Goal: Information Seeking & Learning: Learn about a topic

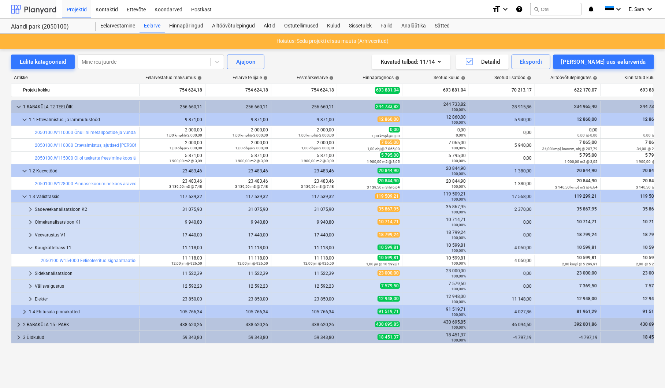
click at [33, 11] on div at bounding box center [33, 9] width 45 height 18
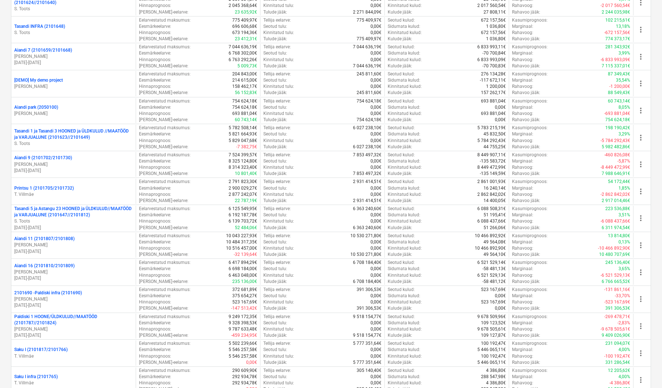
scroll to position [599, 0]
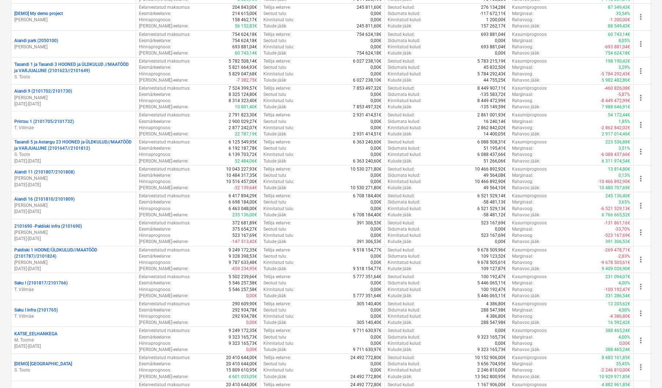
drag, startPoint x: 70, startPoint y: 227, endPoint x: 8, endPoint y: 273, distance: 76.8
click at [8, 273] on div "Loo näidisprojekt Loo projekt Minu märgitud projektid Näita projekte (0) Käimas…" at bounding box center [331, 15] width 662 height 1191
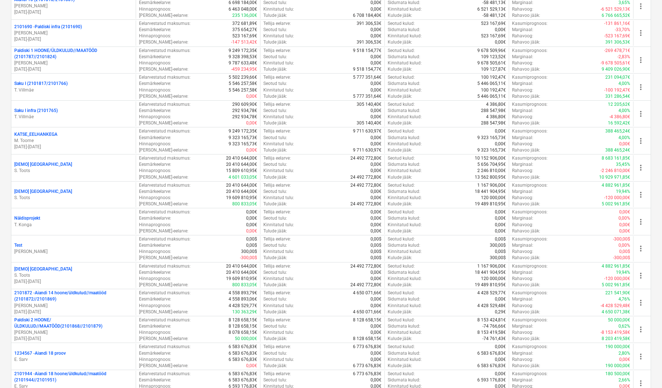
scroll to position [765, 0]
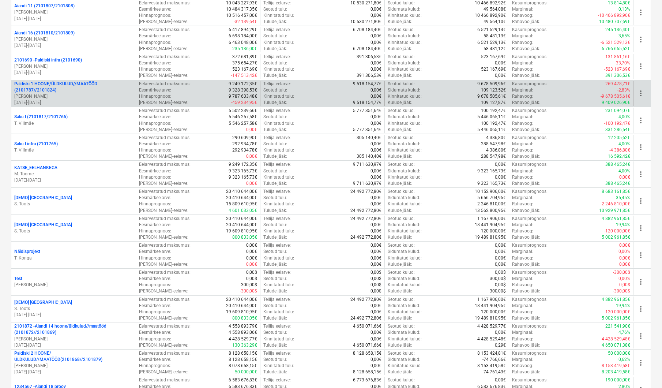
click at [79, 84] on p "Paldiski 1 HOONE/ÜLDKULUD//MAATÖÖD (2101787//2101824)" at bounding box center [73, 87] width 119 height 12
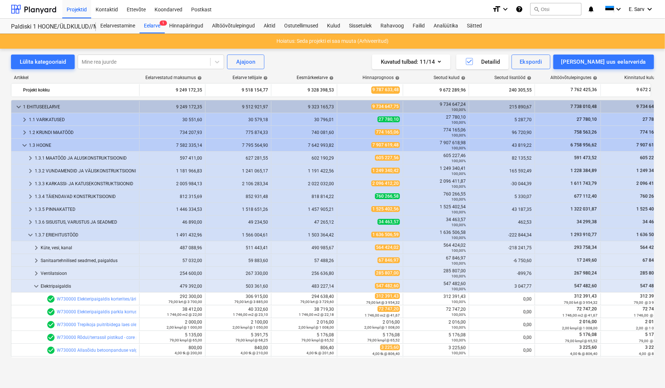
scroll to position [100, 0]
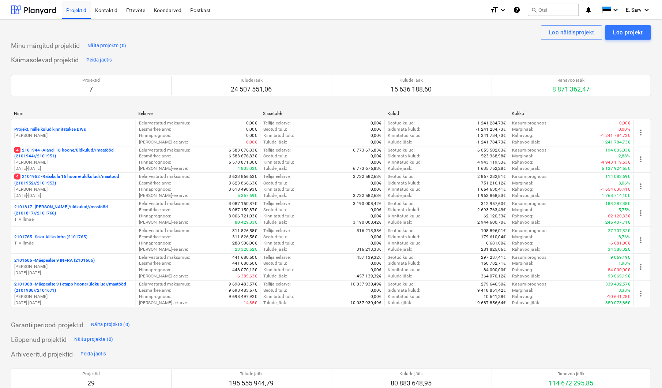
scroll to position [765, 0]
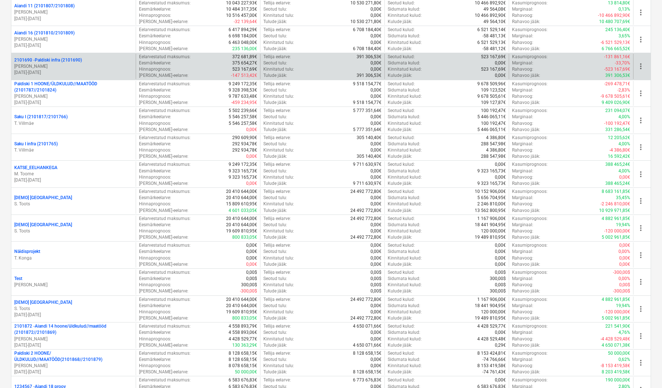
click at [50, 61] on p "2101690 - Paldiski infra (2101690)" at bounding box center [48, 60] width 68 height 6
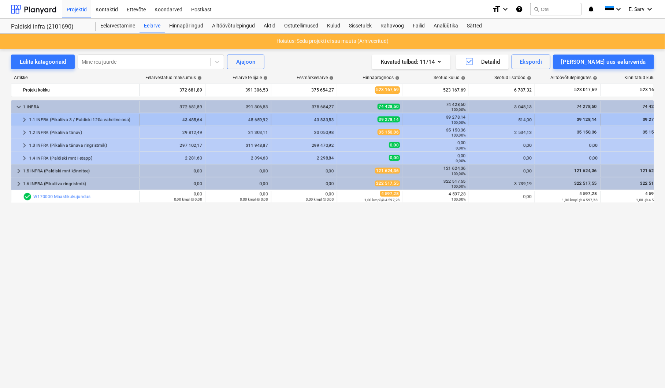
click at [25, 118] on span "keyboard_arrow_right" at bounding box center [24, 119] width 9 height 9
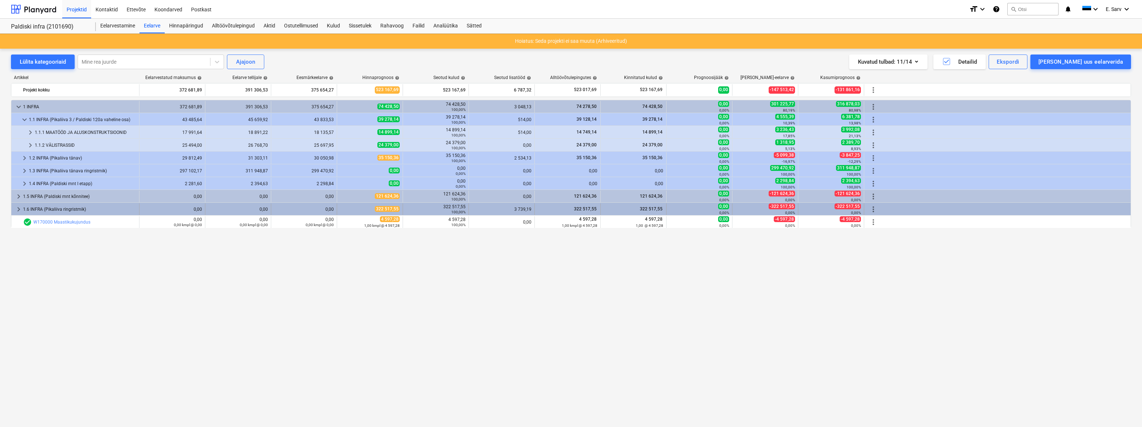
click at [40, 209] on div "1.6 INFRA (Pikaliiva ringristmik)" at bounding box center [79, 209] width 113 height 12
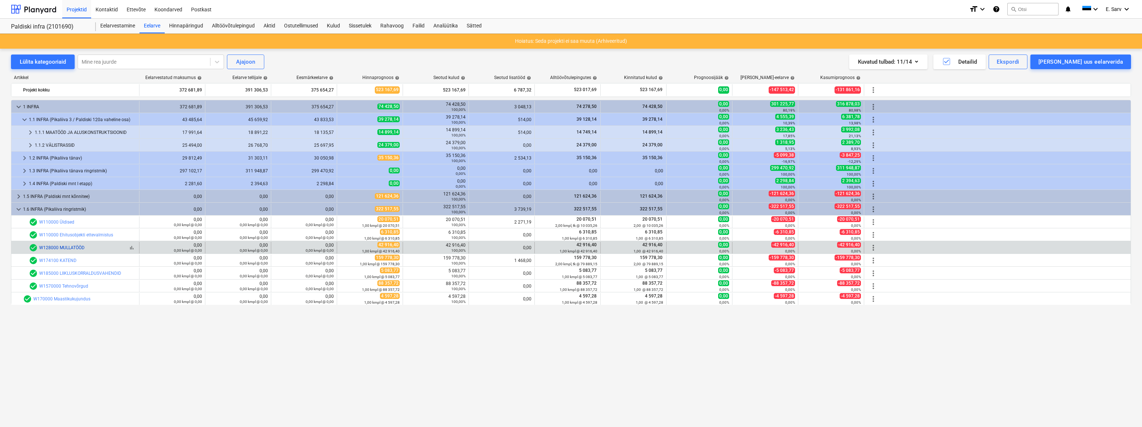
click at [62, 246] on link "W128000 MULLATÖÖD" at bounding box center [61, 247] width 45 height 5
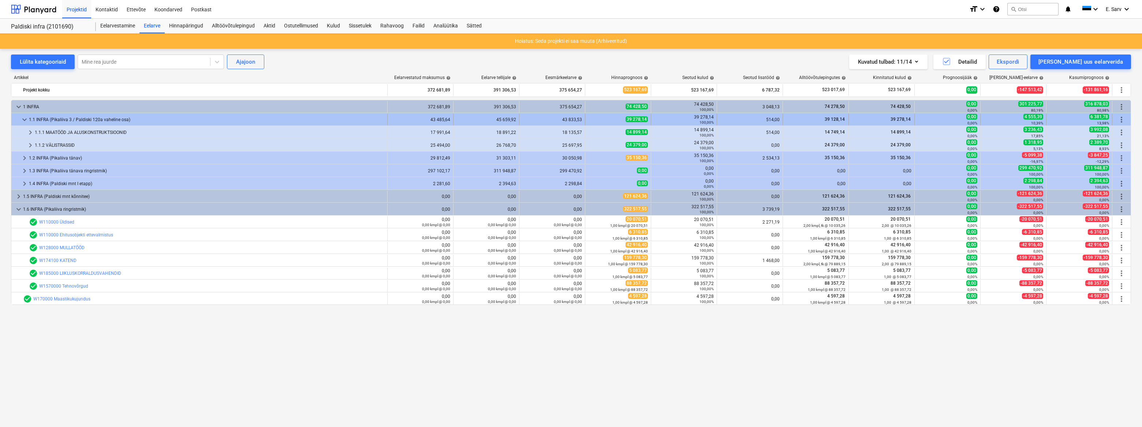
click at [23, 119] on span "keyboard_arrow_down" at bounding box center [24, 119] width 9 height 9
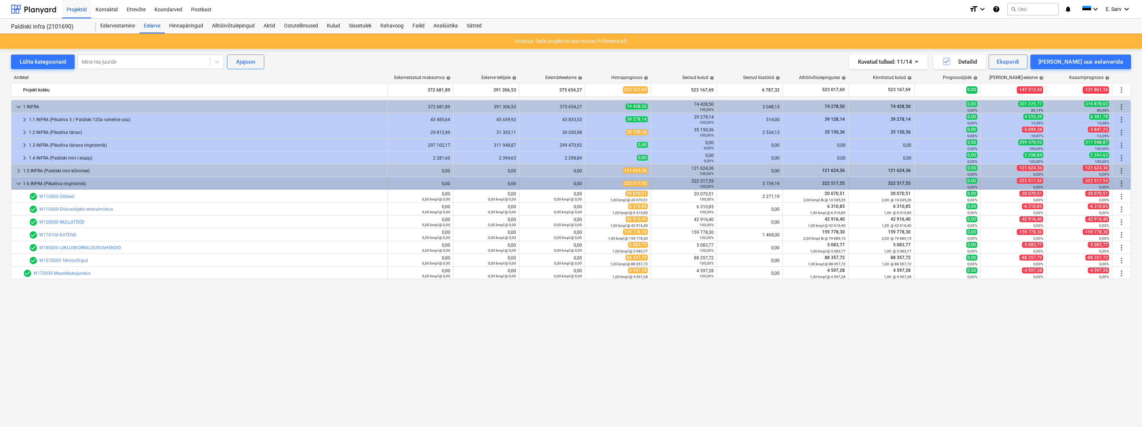
click at [20, 183] on span "keyboard_arrow_down" at bounding box center [18, 183] width 9 height 9
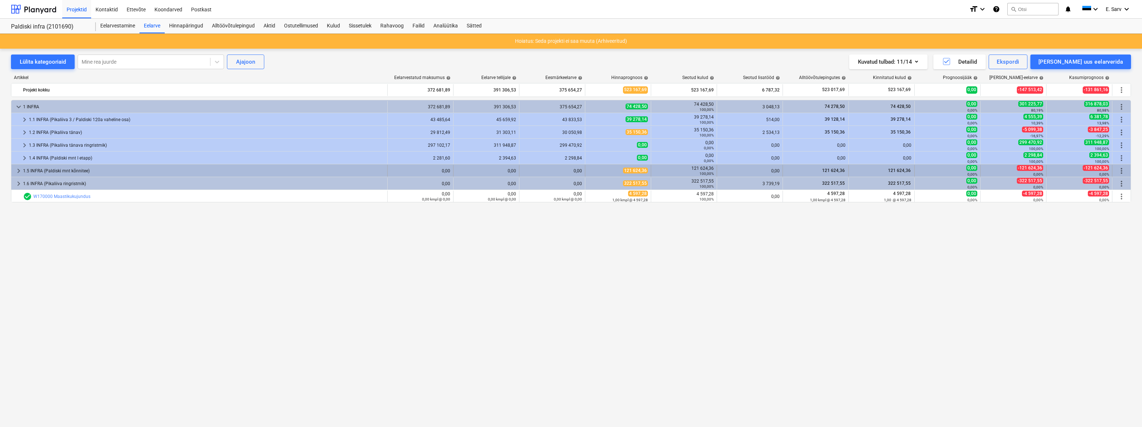
click at [57, 171] on div "1.5 INFRA (Paldiski mnt kõnnitee)" at bounding box center [203, 171] width 361 height 12
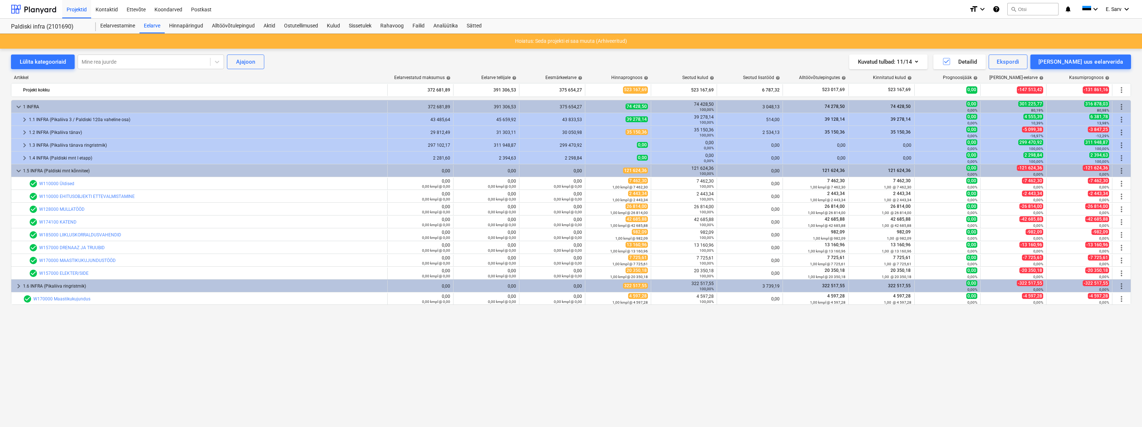
click at [57, 171] on div "1.5 INFRA (Paldiski mnt kõnnitee)" at bounding box center [203, 171] width 361 height 12
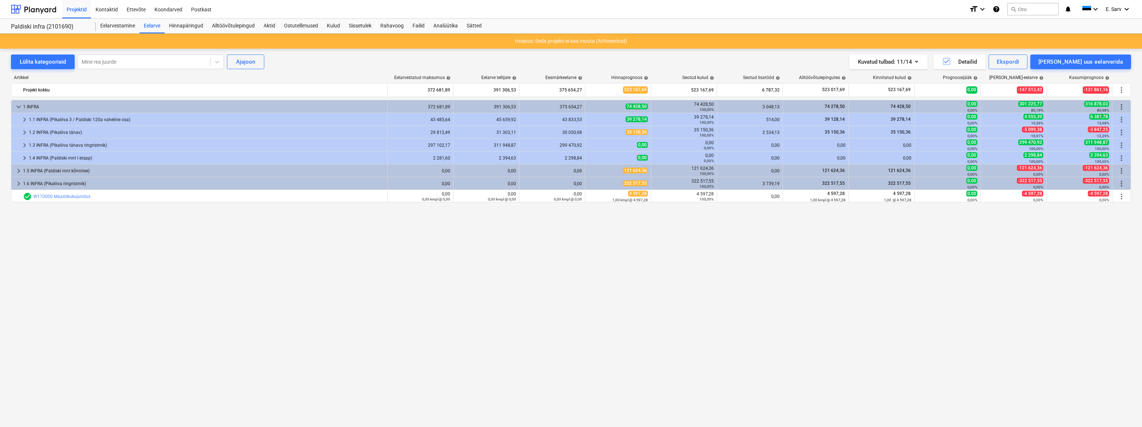
click at [57, 171] on div "1.5 INFRA (Paldiski mnt kõnnitee)" at bounding box center [203, 171] width 361 height 12
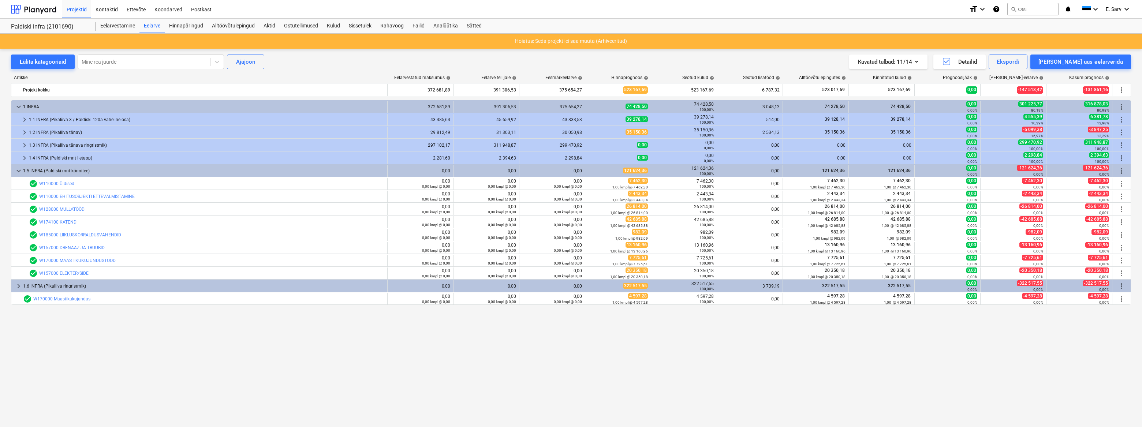
click at [57, 171] on div "1.5 INFRA (Paldiski mnt kõnnitee)" at bounding box center [203, 171] width 361 height 12
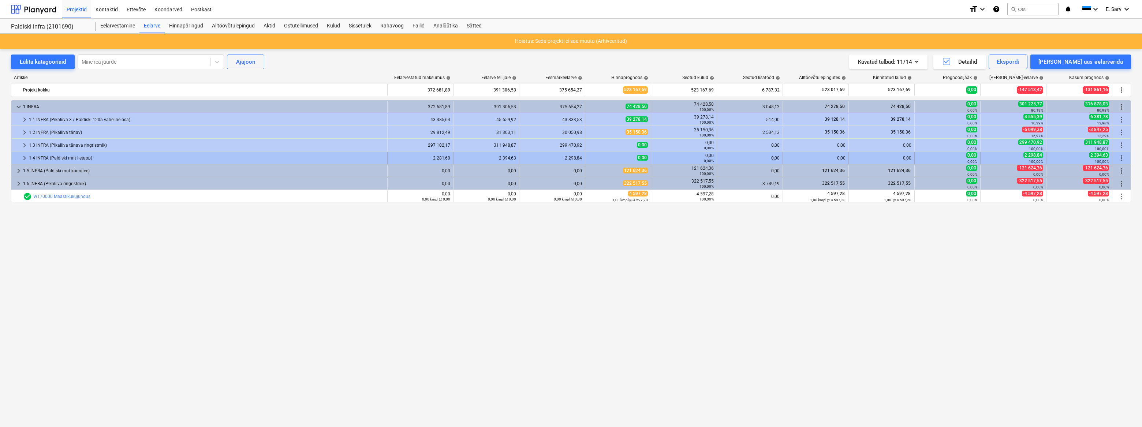
click at [61, 158] on div "1.4 INFRA (Paldiski mnt I etapp)" at bounding box center [206, 158] width 355 height 12
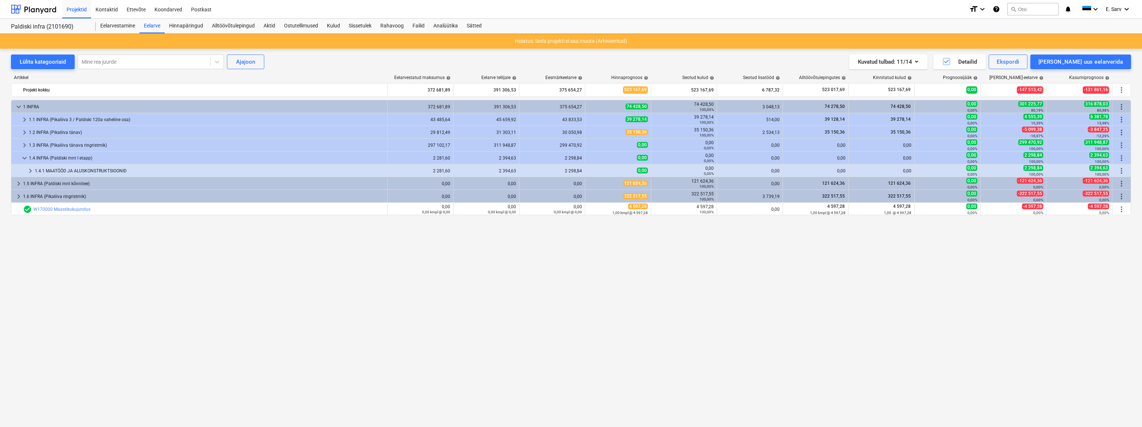
click at [61, 158] on div "1.4 INFRA (Paldiski mnt I etapp)" at bounding box center [206, 158] width 355 height 12
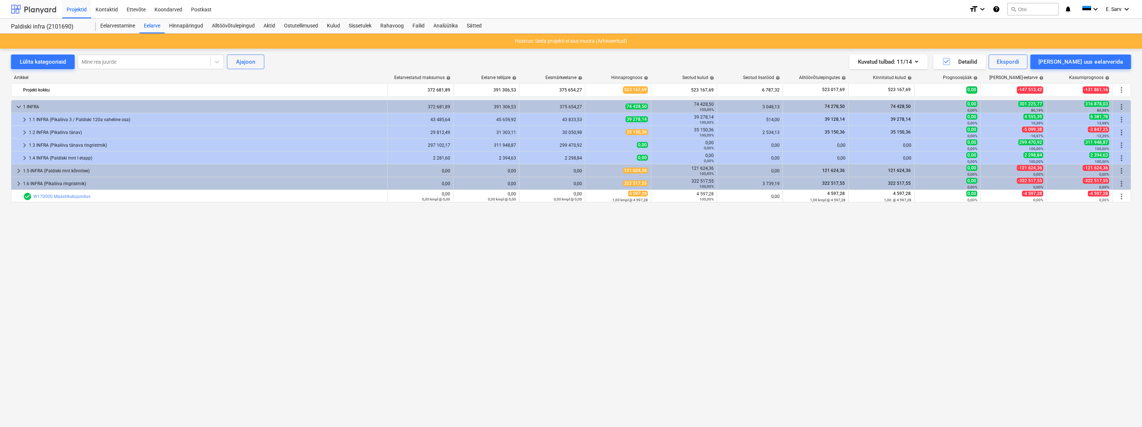
click at [42, 8] on div at bounding box center [33, 9] width 45 height 18
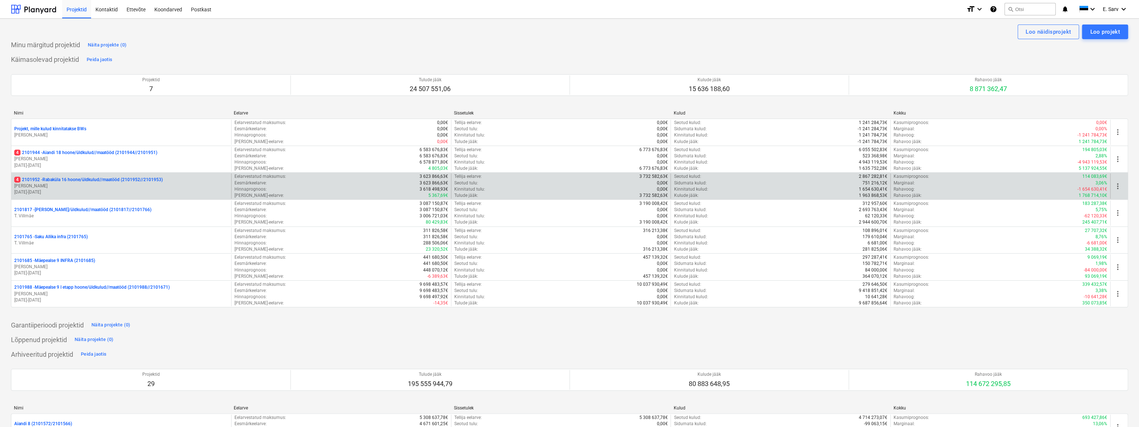
click at [87, 187] on p "[PERSON_NAME]" at bounding box center [121, 186] width 214 height 6
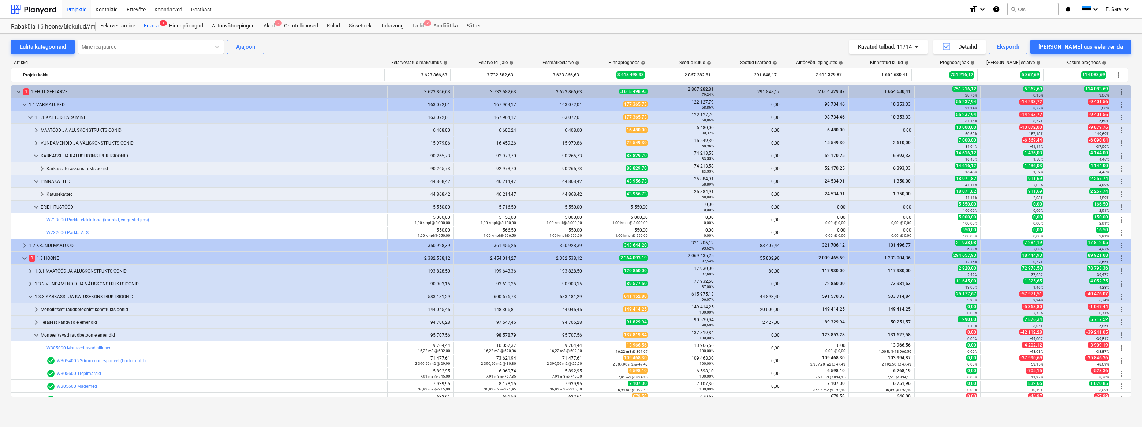
scroll to position [233, 0]
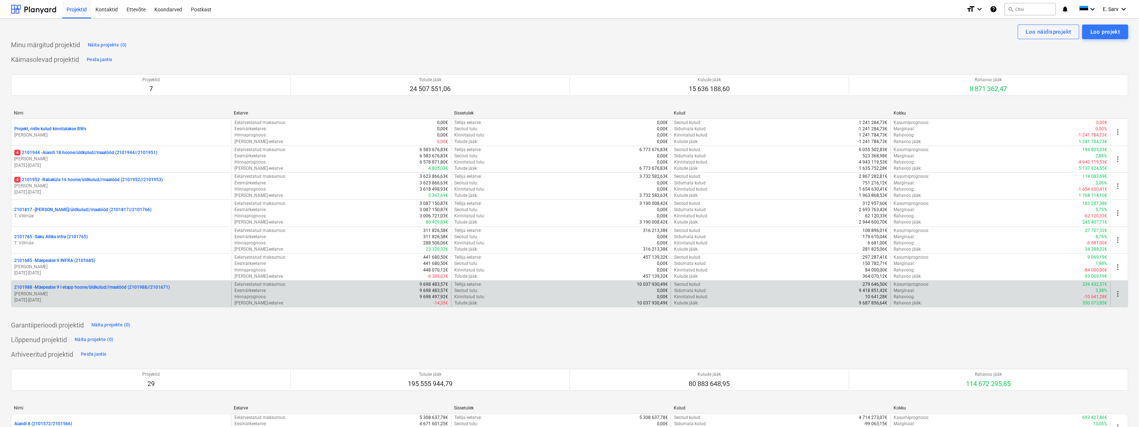
click at [66, 291] on p "[PERSON_NAME]" at bounding box center [121, 294] width 214 height 6
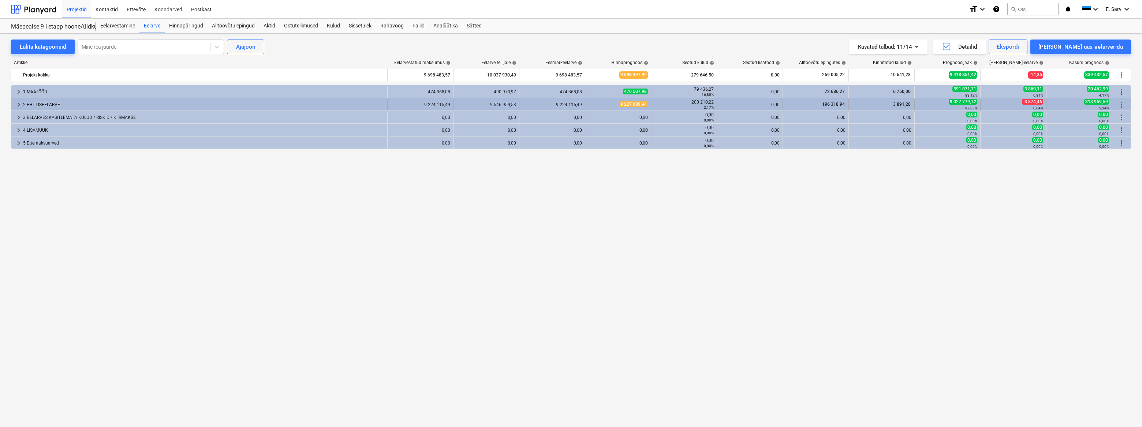
click at [40, 103] on div "2 EHITUSEELARVE" at bounding box center [203, 105] width 361 height 12
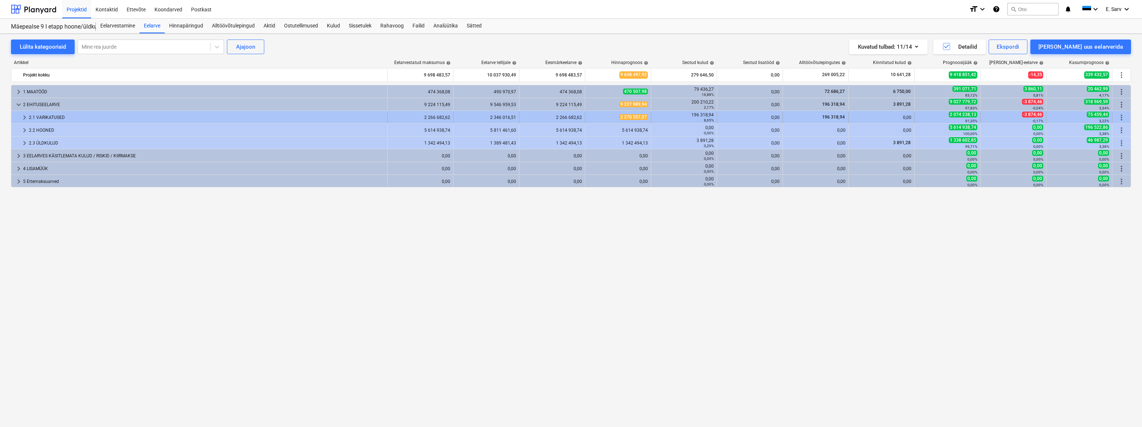
click at [44, 117] on div "2.1 VARIKATUSED" at bounding box center [206, 118] width 355 height 12
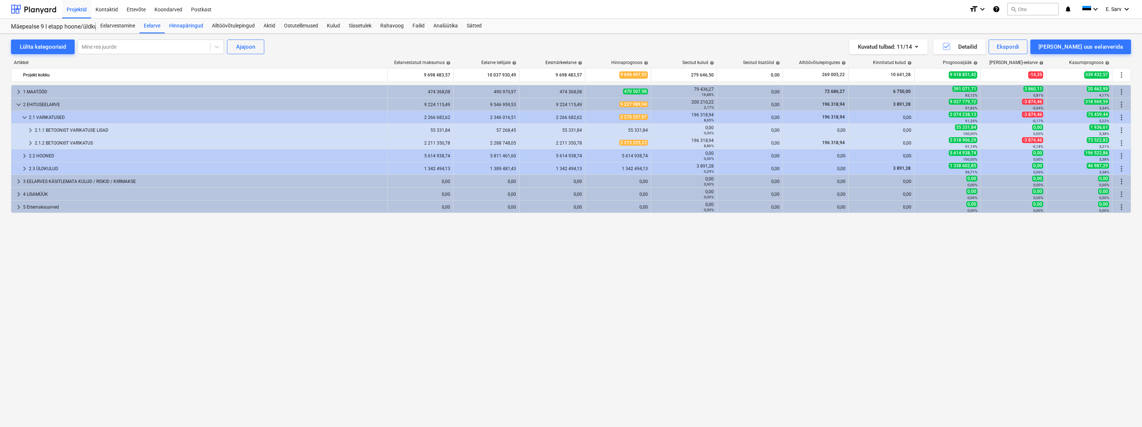
click at [178, 23] on div "Hinnapäringud" at bounding box center [186, 26] width 43 height 15
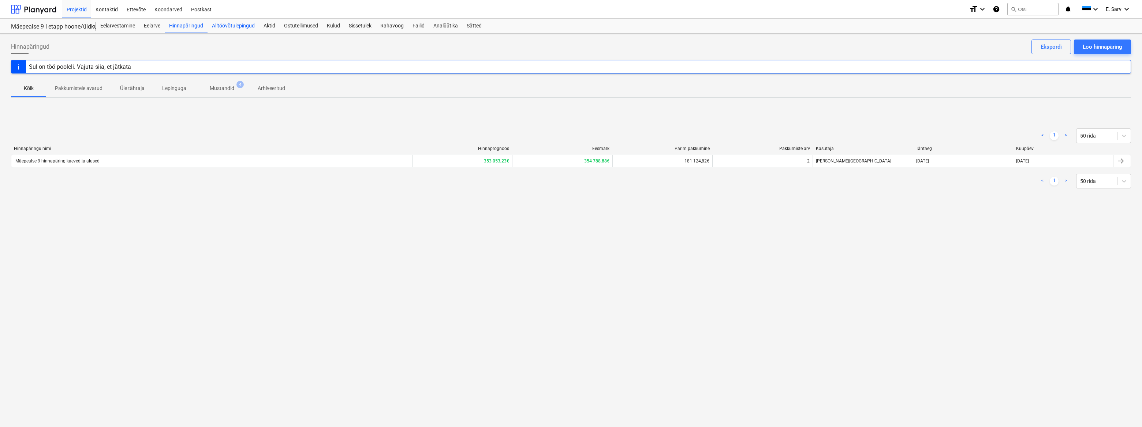
click at [216, 26] on div "Alltöövõtulepingud" at bounding box center [233, 26] width 52 height 15
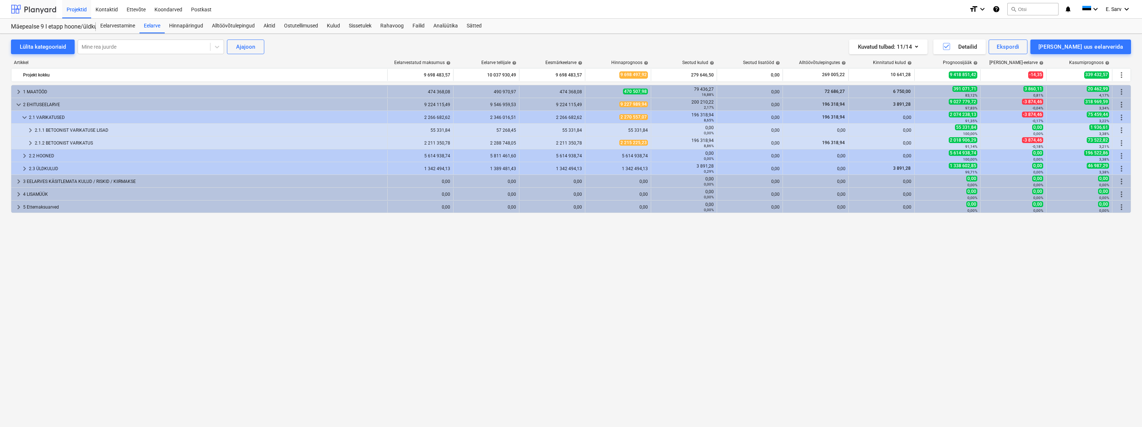
click at [39, 12] on div at bounding box center [33, 9] width 45 height 18
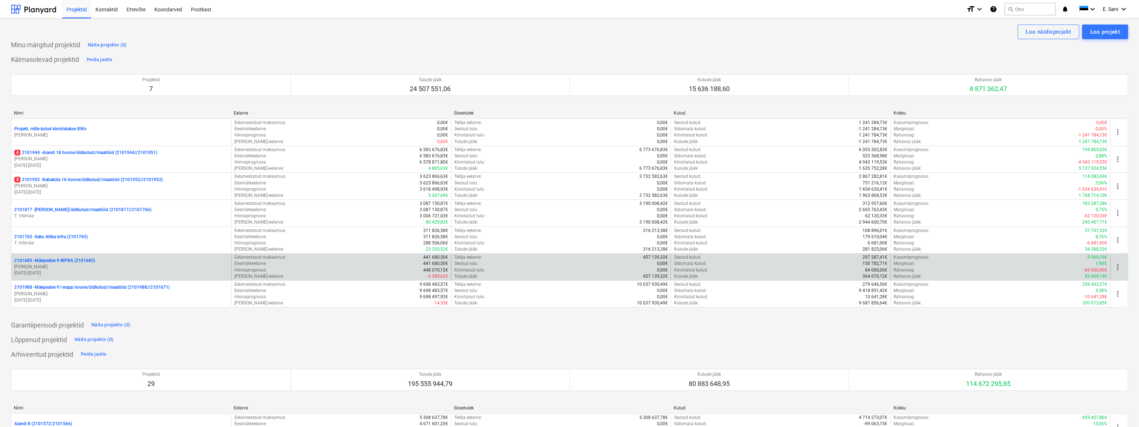
click at [70, 262] on p "2101685 - Mäepealse 9 INFRA (2101685)" at bounding box center [54, 261] width 81 height 6
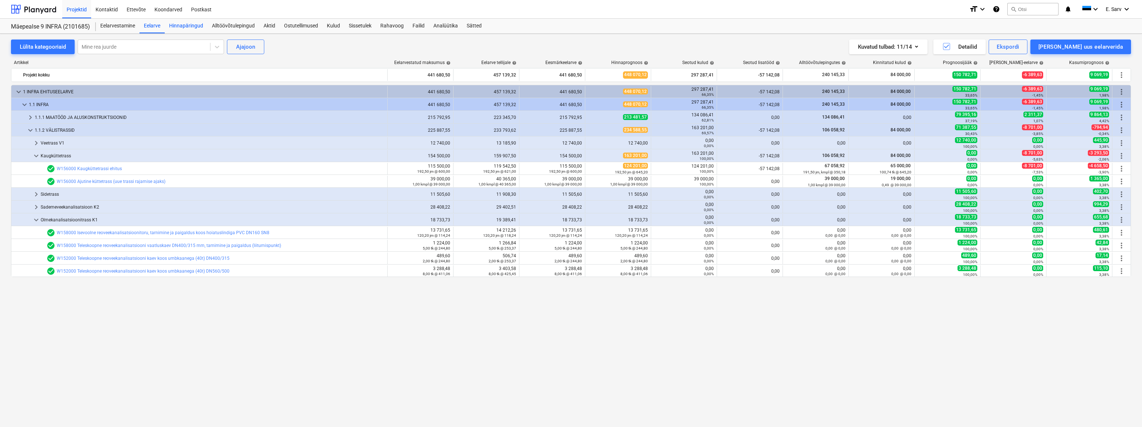
click at [189, 29] on div "Hinnapäringud" at bounding box center [186, 26] width 43 height 15
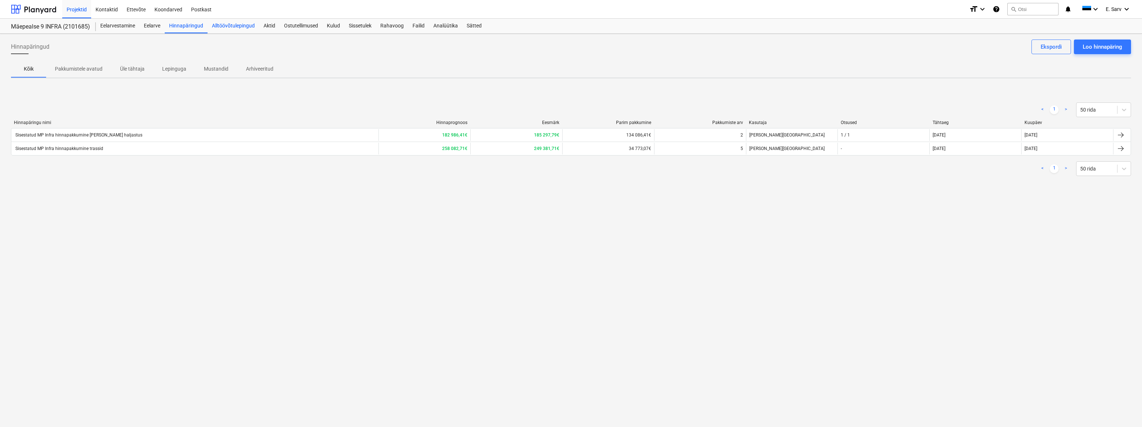
click at [222, 25] on div "Alltöövõtulepingud" at bounding box center [233, 26] width 52 height 15
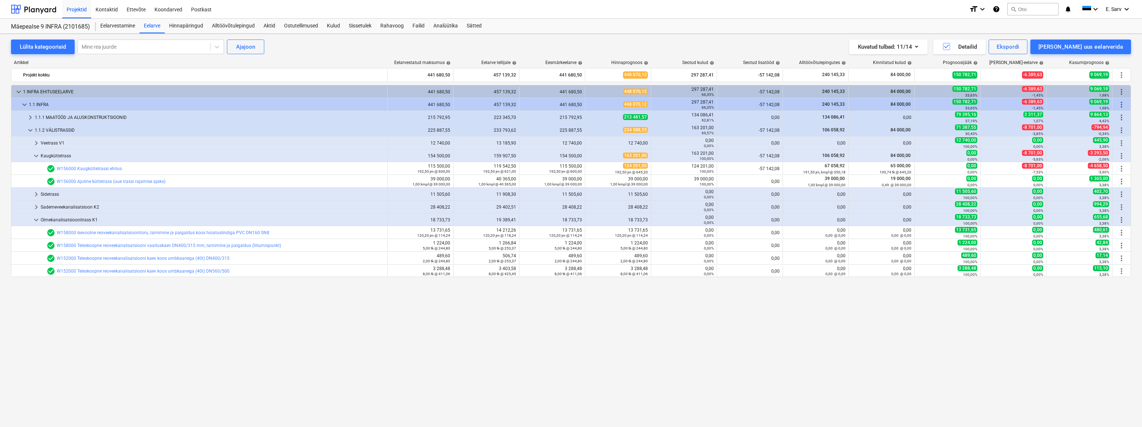
click at [272, 337] on div "keyboard_arrow_down 1 INFRA EHITUSEELARVE 441 680,50 457 139,32 441 680,50 448 …" at bounding box center [571, 241] width 1120 height 312
click at [44, 7] on div at bounding box center [33, 9] width 45 height 18
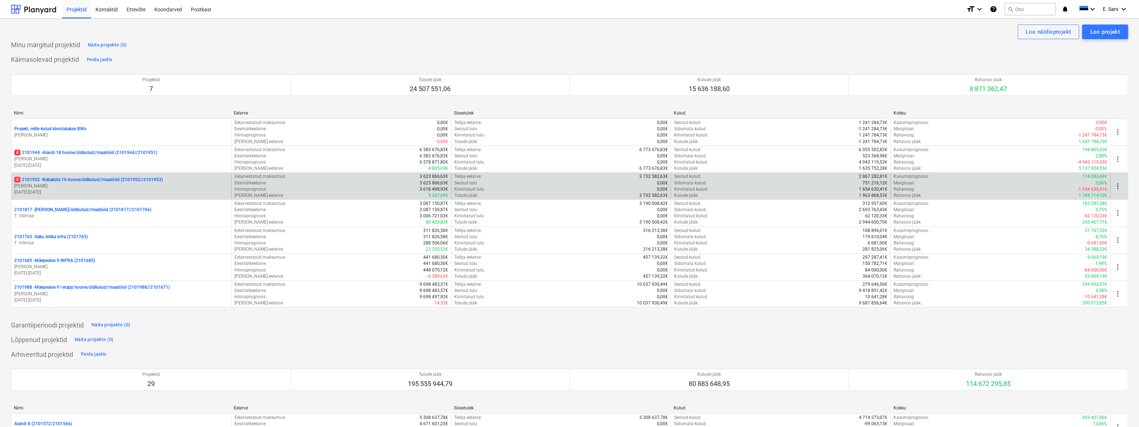
click at [76, 182] on p "4 2101952 - [GEOGRAPHIC_DATA] 16 hoone/üldkulud//maatööd (2101952//2101953)" at bounding box center [88, 180] width 149 height 6
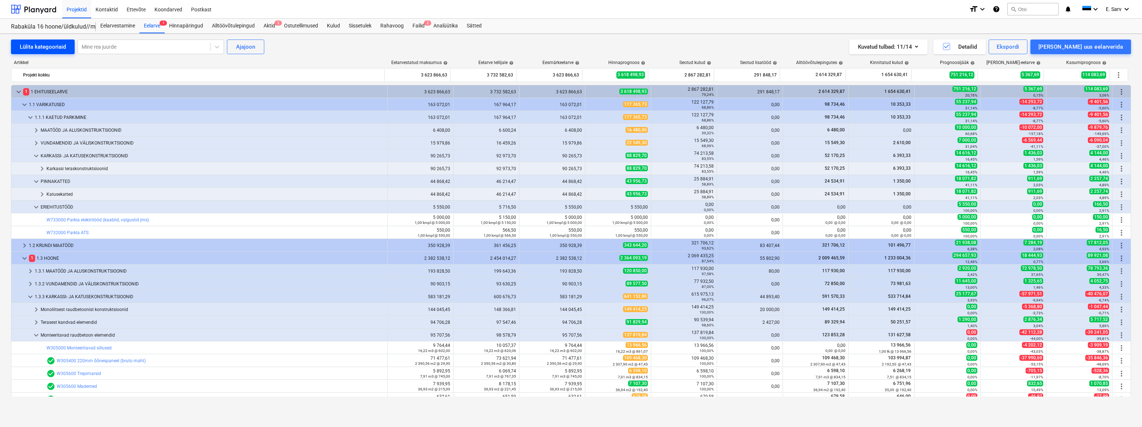
click at [46, 43] on div "Lülita kategooriaid" at bounding box center [43, 47] width 46 height 10
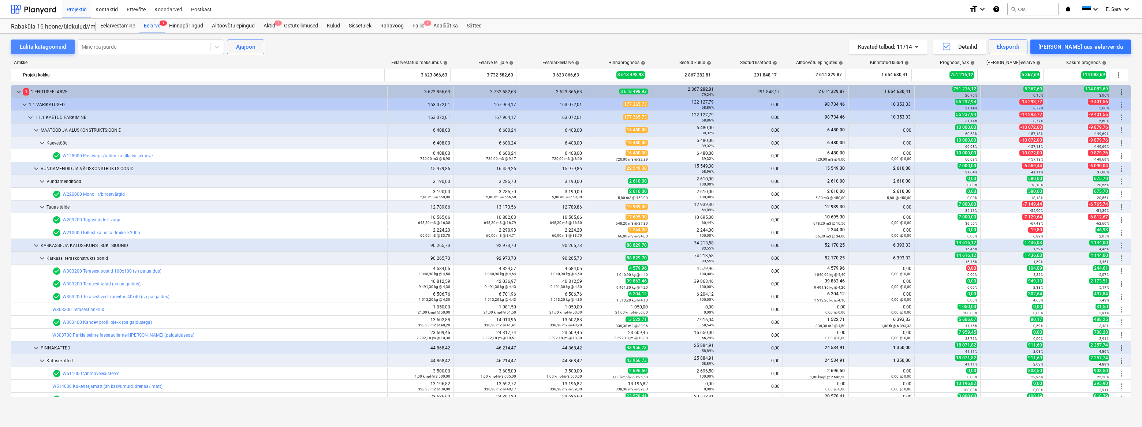
click at [46, 43] on div "Lülita kategooriaid" at bounding box center [43, 47] width 46 height 10
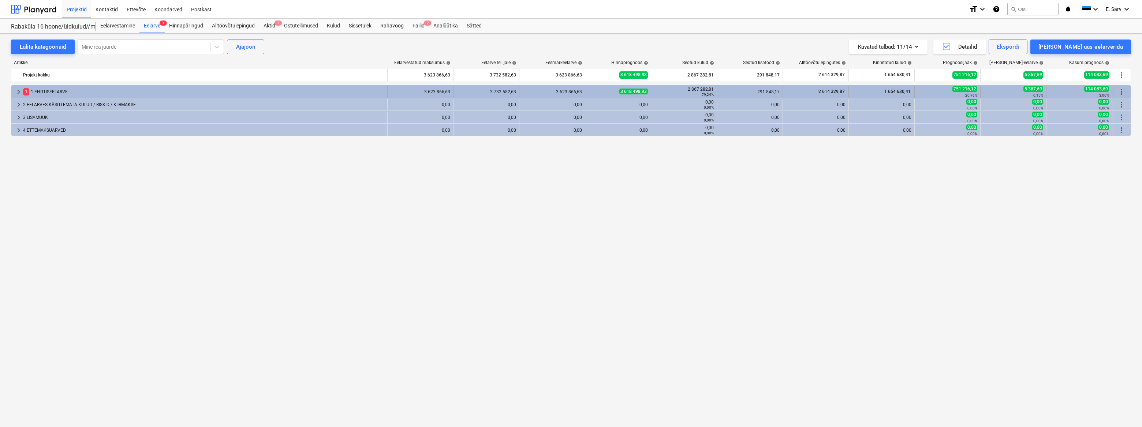
click at [19, 89] on span "keyboard_arrow_right" at bounding box center [18, 91] width 9 height 9
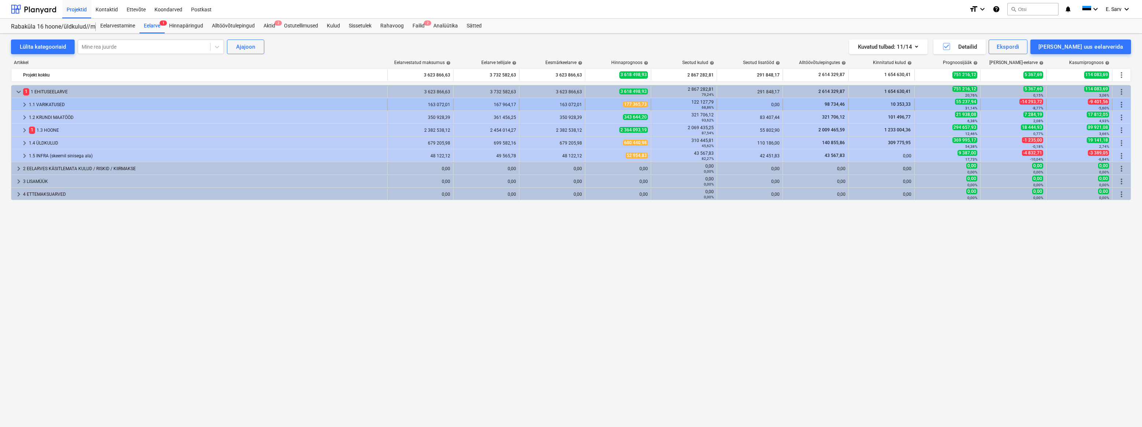
click at [23, 103] on span "keyboard_arrow_right" at bounding box center [24, 104] width 9 height 9
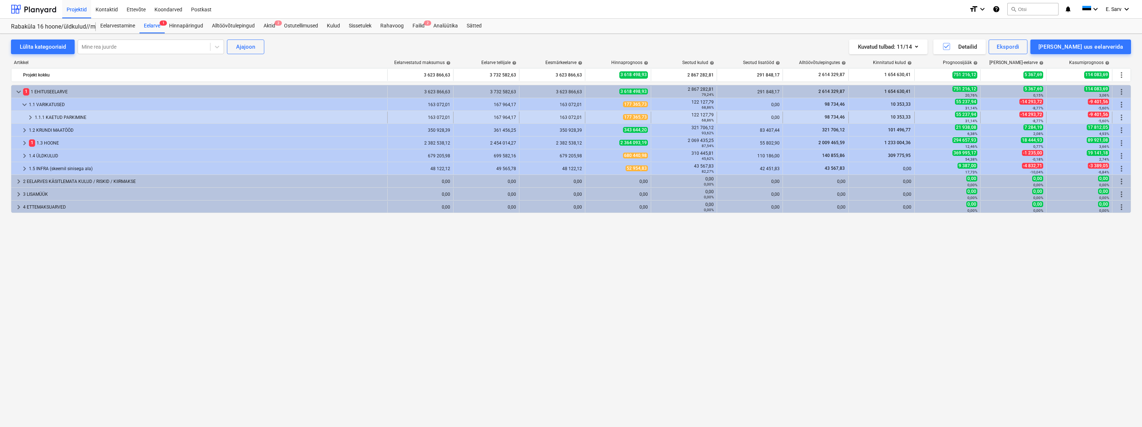
click at [27, 116] on span "keyboard_arrow_right" at bounding box center [30, 117] width 9 height 9
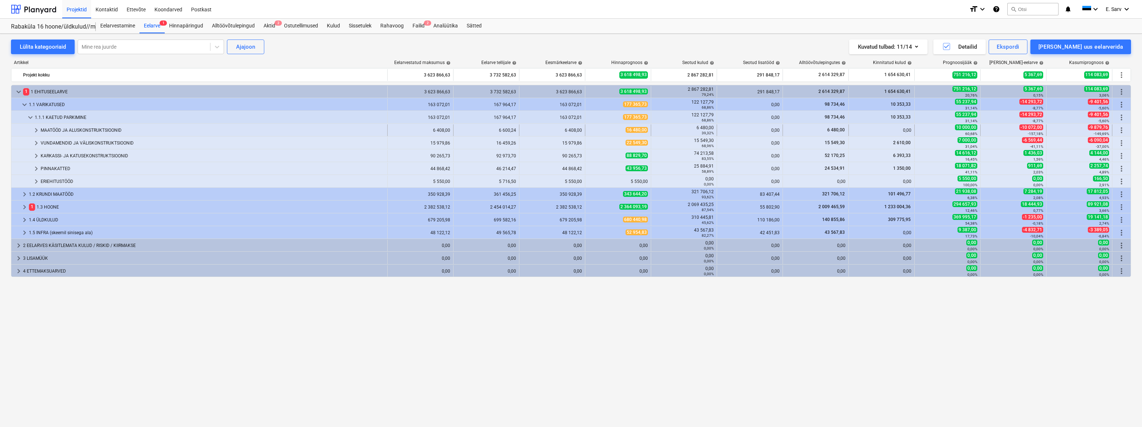
click at [57, 130] on div "MAATÖÖD JA ALUSKONSTRUKTSIOONID" at bounding box center [213, 130] width 344 height 12
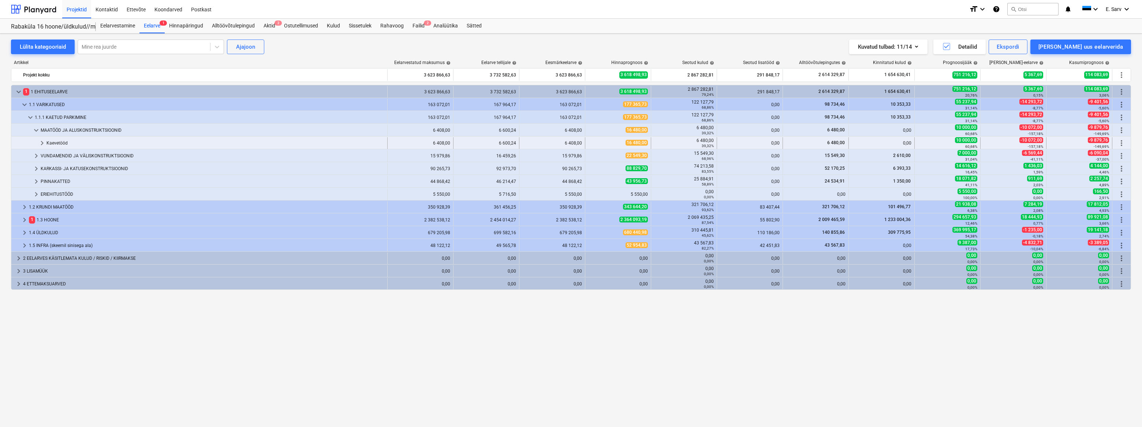
click at [64, 145] on div "Kaevetööd" at bounding box center [215, 143] width 338 height 12
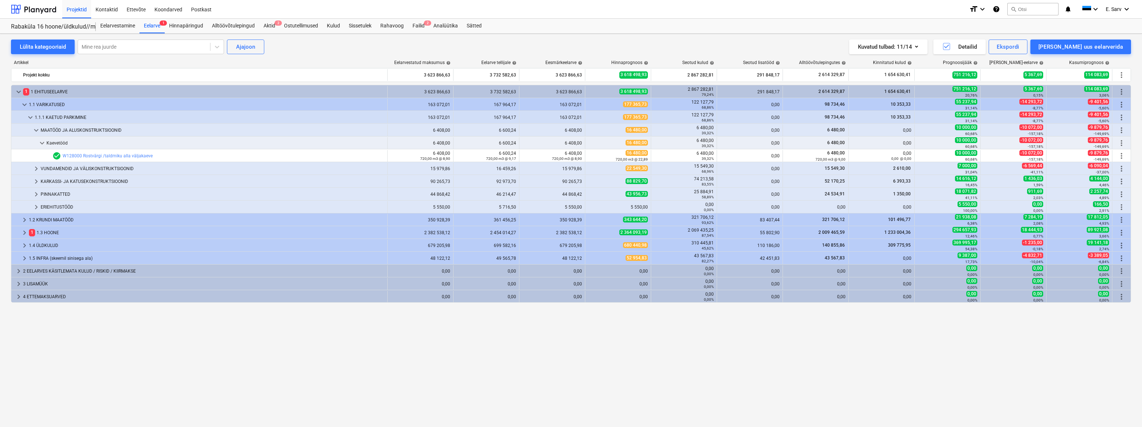
click at [664, 334] on div "keyboard_arrow_down 1 1 EHITUSEELARVE 3 623 866,63 3 732 582,63 3 623 866,63 3 …" at bounding box center [571, 241] width 1120 height 312
click at [603, 41] on div "Kuvatud tulbad : 11/14 Detailid Ekspordi [PERSON_NAME] uus eelarverida" at bounding box center [844, 47] width 573 height 15
click at [35, 11] on div at bounding box center [33, 9] width 45 height 18
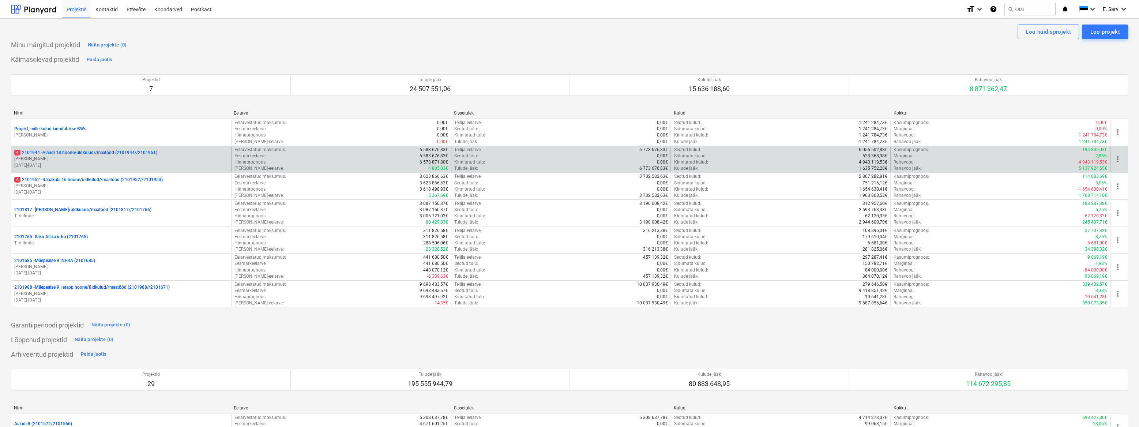
click at [63, 151] on p "4 2101944 - Aiandi 18 hoone/üldkulud//maatööd (2101944//2101951)" at bounding box center [85, 153] width 143 height 6
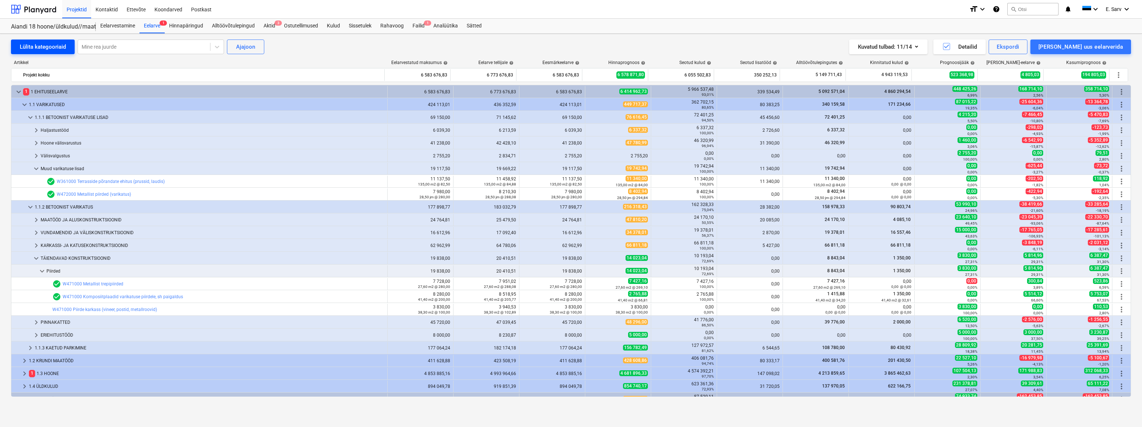
scroll to position [34, 0]
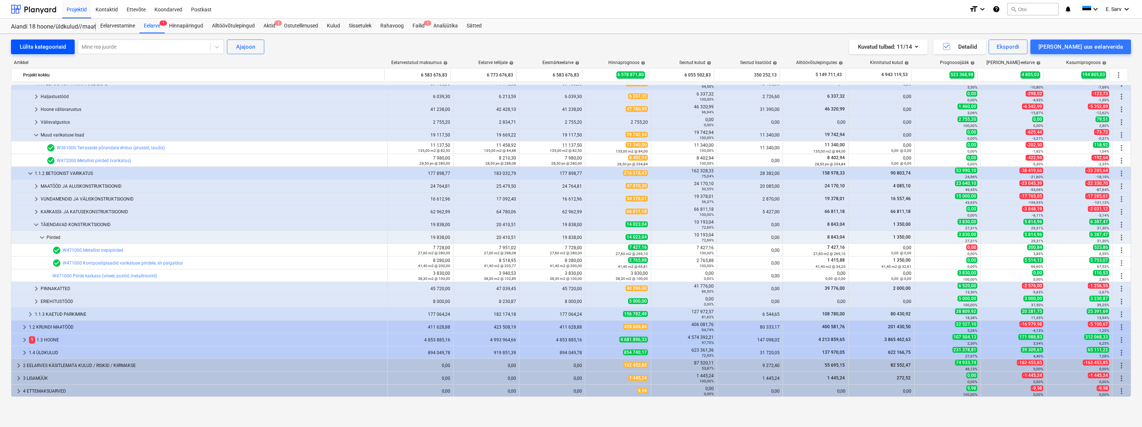
click at [44, 47] on div "Lülita kategooriaid" at bounding box center [43, 47] width 46 height 10
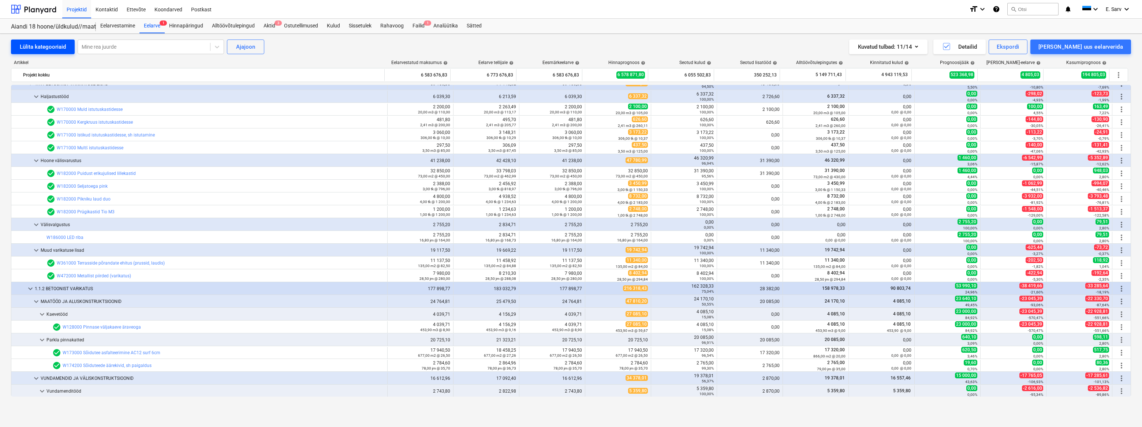
click at [44, 47] on div "Lülita kategooriaid" at bounding box center [43, 47] width 46 height 10
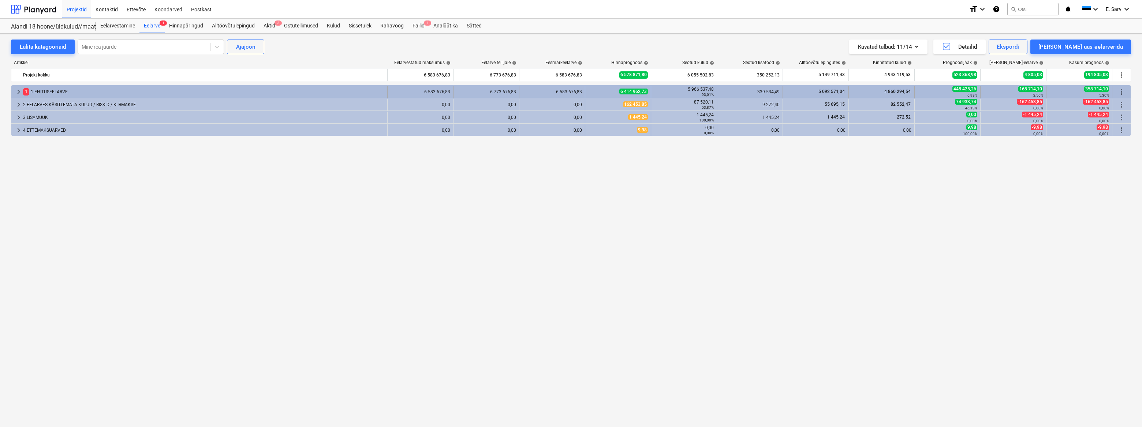
click at [19, 91] on span "keyboard_arrow_right" at bounding box center [18, 91] width 9 height 9
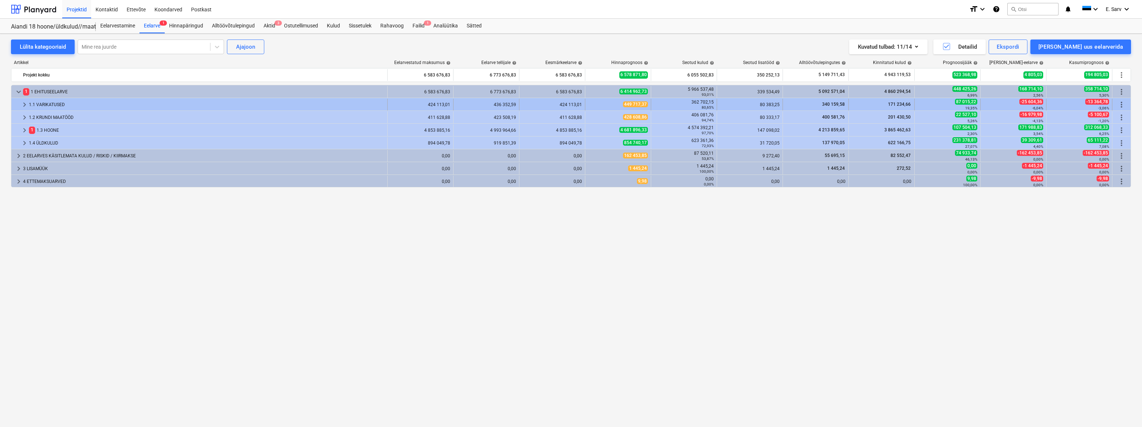
click at [25, 104] on span "keyboard_arrow_right" at bounding box center [24, 104] width 9 height 9
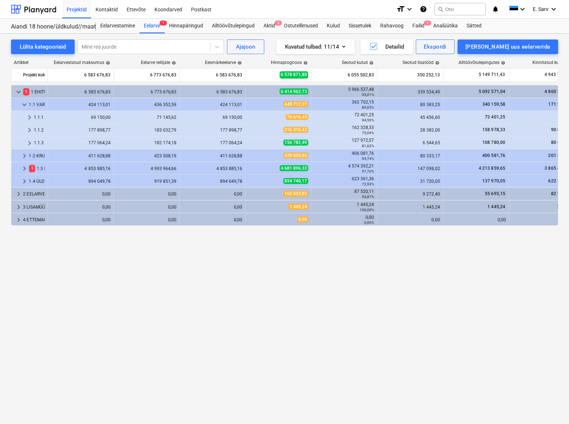
click at [16, 322] on div "keyboard_arrow_down 1 1 EHITUSEELARVE 6 583 676,83 6 773 676,83 6 583 676,83 6 …" at bounding box center [284, 239] width 547 height 309
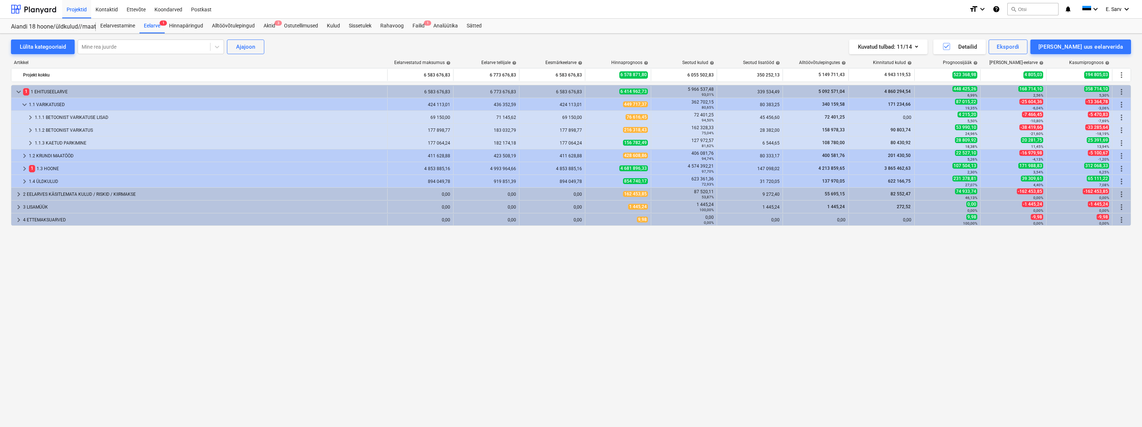
click at [664, 280] on div "keyboard_arrow_down 1 1 EHITUSEELARVE 6 583 676,83 6 773 676,83 6 583 676,83 6 …" at bounding box center [571, 241] width 1120 height 312
